Goal: Task Accomplishment & Management: Use online tool/utility

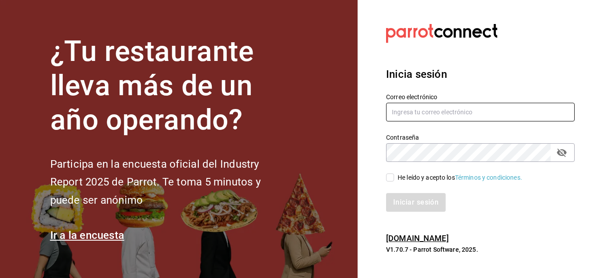
click at [407, 113] on input "text" at bounding box center [480, 112] width 188 height 19
type input "[PERSON_NAME][EMAIL_ADDRESS][DOMAIN_NAME]"
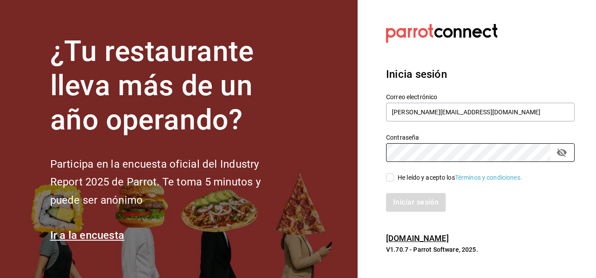
click at [387, 178] on input "He leído y acepto los Términos y condiciones." at bounding box center [390, 177] width 8 height 8
checkbox input "true"
click at [407, 201] on button "Iniciar sesión" at bounding box center [416, 202] width 60 height 19
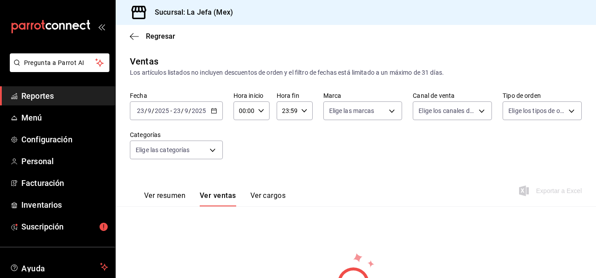
click at [51, 95] on span "Reportes" at bounding box center [64, 96] width 87 height 12
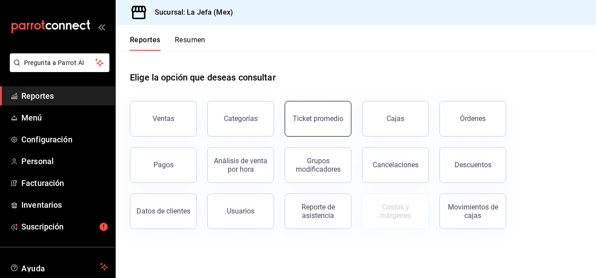
click at [318, 125] on button "Ticket promedio" at bounding box center [317, 119] width 67 height 36
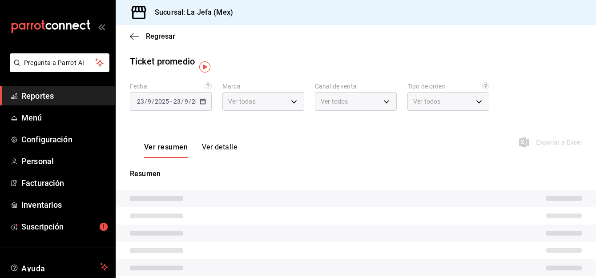
type input "38fedeeb-86da-4c9a-b243-ae0611d749b2"
type input "PARROT,UBER_EATS,RAPPI,DIDI_FOOD,ONLINE"
type input "c49dd92d-745b-4816-9bca-3316463c8dab,f88fefed-8ac0-4217-b9c3-224104a155d5,d7252…"
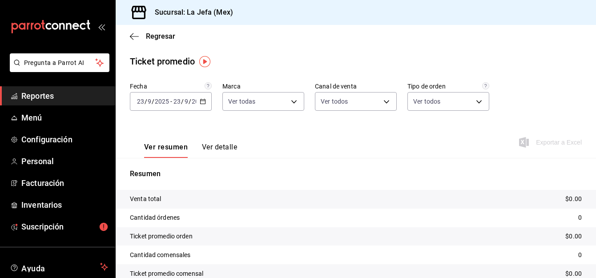
click at [203, 101] on icon "button" at bounding box center [203, 101] width 6 height 6
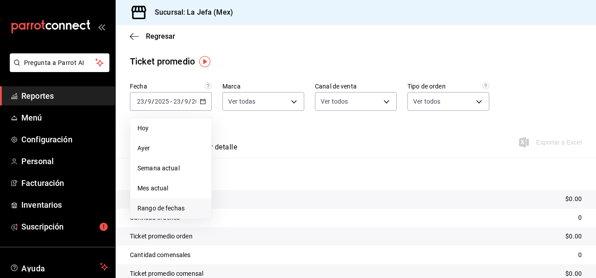
click at [158, 208] on span "Rango de fechas" at bounding box center [170, 208] width 67 height 9
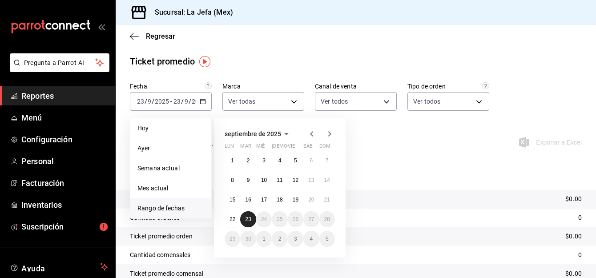
click at [246, 222] on abbr "23" at bounding box center [248, 219] width 6 height 6
click at [247, 202] on abbr "16" at bounding box center [248, 199] width 6 height 6
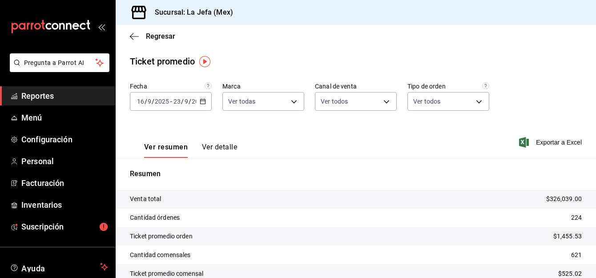
click at [202, 102] on icon "button" at bounding box center [203, 101] width 6 height 6
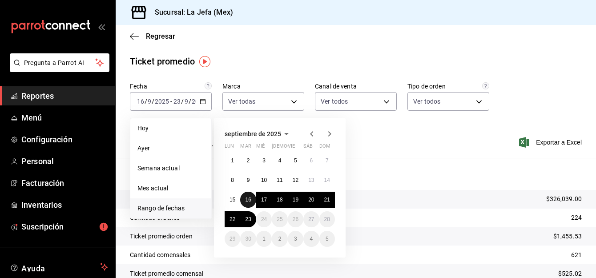
click at [246, 200] on abbr "16" at bounding box center [248, 199] width 6 height 6
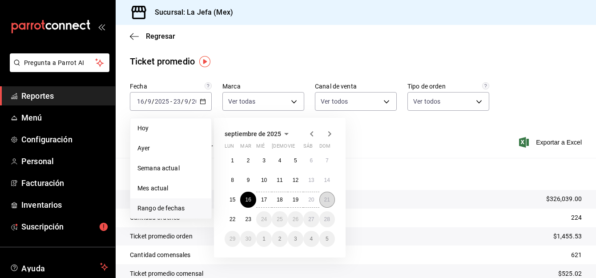
click at [326, 199] on abbr "21" at bounding box center [327, 199] width 6 height 6
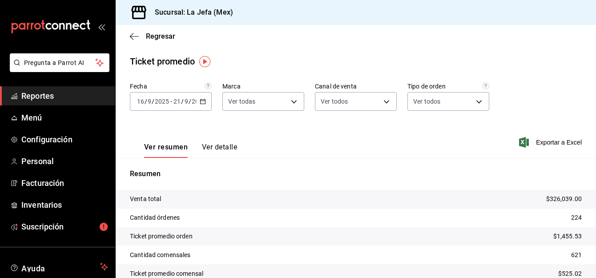
click at [218, 146] on button "Ver detalle" at bounding box center [219, 150] width 35 height 15
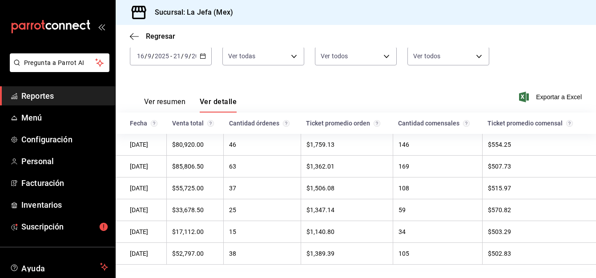
scroll to position [64, 0]
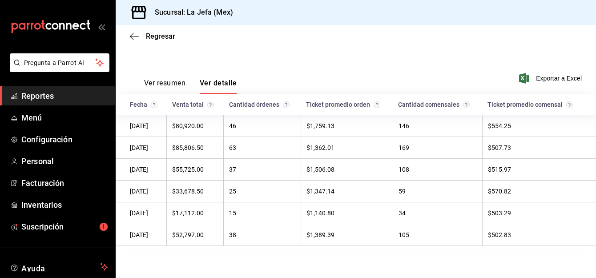
click at [32, 93] on span "Reportes" at bounding box center [64, 96] width 87 height 12
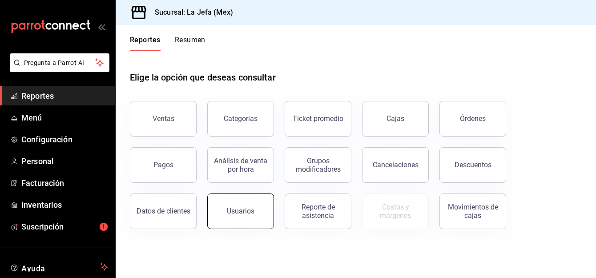
click at [235, 216] on button "Usuarios" at bounding box center [240, 211] width 67 height 36
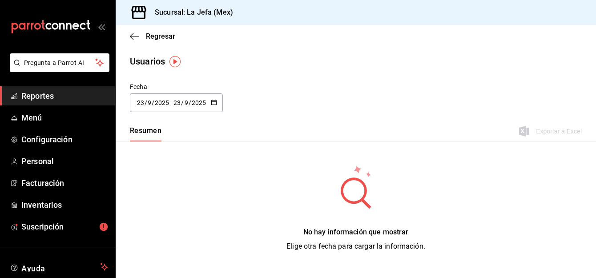
click at [216, 104] on icon "button" at bounding box center [214, 102] width 6 height 6
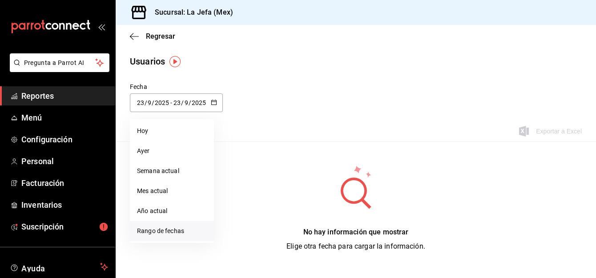
click at [157, 232] on li "Rango de fechas" at bounding box center [172, 231] width 84 height 20
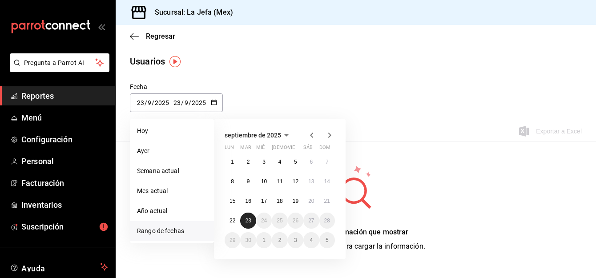
click at [247, 219] on abbr "23" at bounding box center [248, 220] width 6 height 6
click at [245, 203] on abbr "16" at bounding box center [248, 201] width 6 height 6
type input "[DATE]"
type input "16"
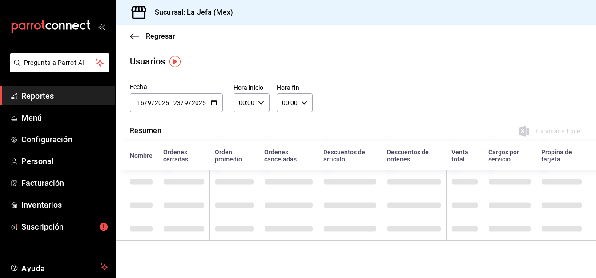
click at [209, 103] on div "[DATE] [DATE] - [DATE] [DATE]" at bounding box center [176, 102] width 93 height 19
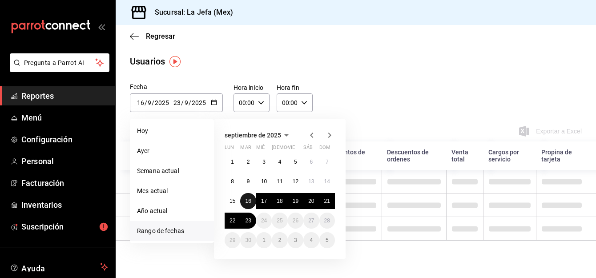
click at [246, 200] on abbr "16" at bounding box center [248, 201] width 6 height 6
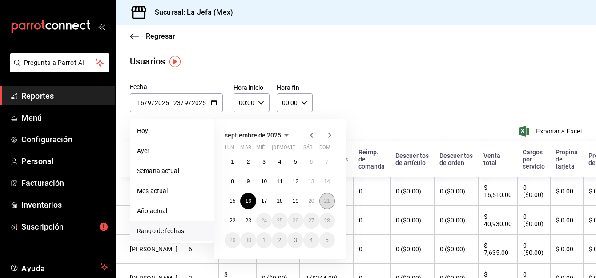
click at [328, 200] on abbr "21" at bounding box center [327, 201] width 6 height 6
type input "[DATE]"
type input "21"
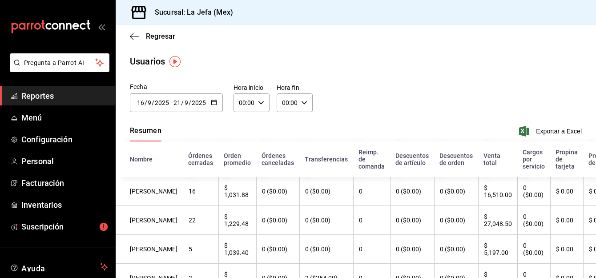
click at [216, 105] on icon "button" at bounding box center [214, 102] width 6 height 6
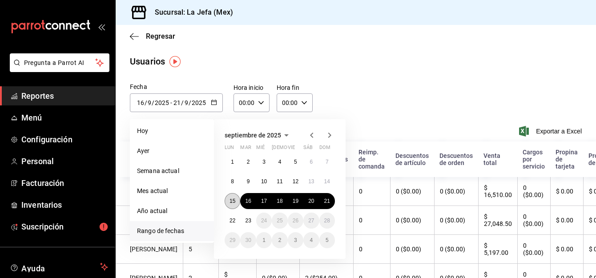
click at [234, 200] on abbr "15" at bounding box center [232, 201] width 6 height 6
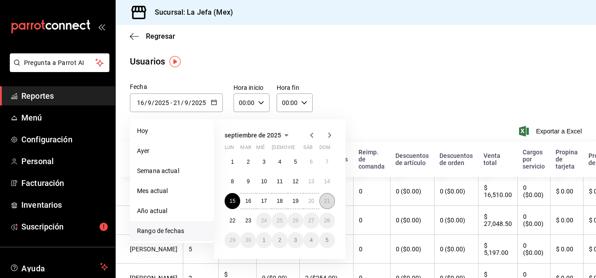
click at [329, 205] on button "21" at bounding box center [327, 201] width 16 height 16
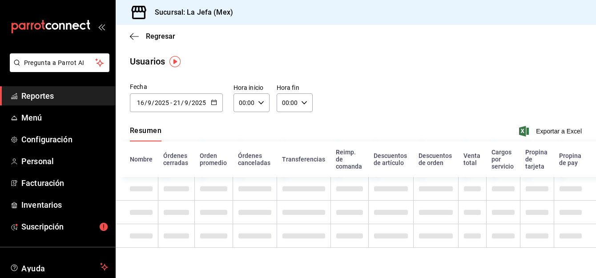
type input "[DATE]"
type input "15"
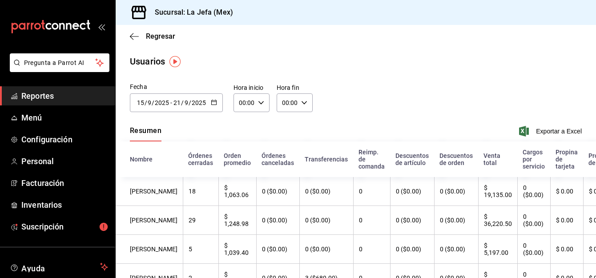
drag, startPoint x: 424, startPoint y: 228, endPoint x: 565, endPoint y: 272, distance: 147.8
click at [565, 272] on div "Regresar Usuarios Fecha [DATE] [DATE] - [DATE] [DATE] [DATE] lun mar mié jue vi…" at bounding box center [356, 151] width 480 height 253
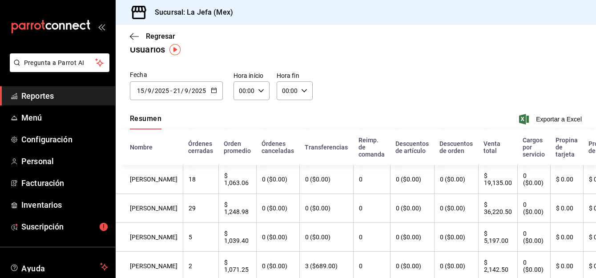
click at [477, 73] on div "Fecha [DATE] [DATE] - [DATE] [DATE] [DATE] lun mar mié jue vie sáb dom 1 2 3 4 …" at bounding box center [356, 90] width 480 height 40
click at [433, 68] on main "Regresar Usuarios Fecha [DATE] [DATE] - [DATE] [DATE] [DATE] lun mar mié jue vi…" at bounding box center [356, 247] width 480 height 469
